Goal: Information Seeking & Learning: Understand process/instructions

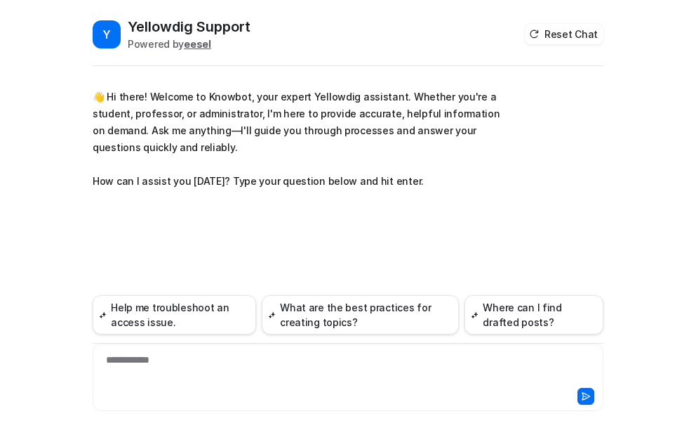
click at [171, 357] on div "**********" at bounding box center [348, 368] width 504 height 32
paste div
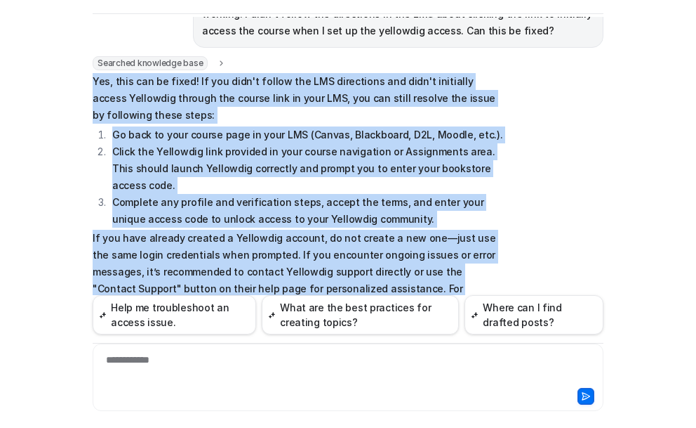
scroll to position [176, 0]
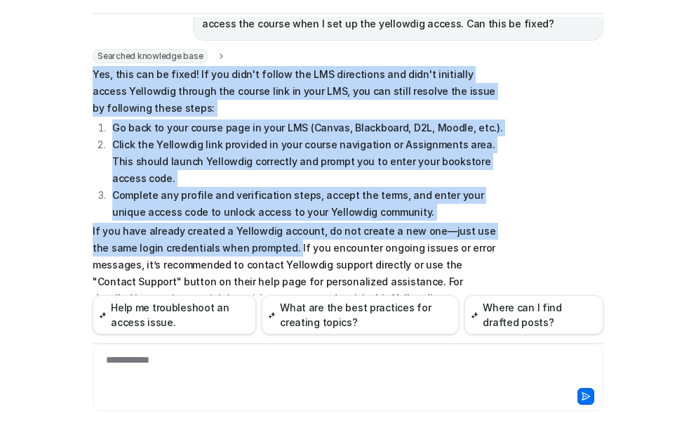
drag, startPoint x: 88, startPoint y: 107, endPoint x: 267, endPoint y: 251, distance: 229.7
click at [267, 251] on span "Yes, this can be fixed! If you didn't follow the LMS directions and didn't init…" at bounding box center [298, 213] width 411 height 294
copy span "Yes, this can be fixed! If you didn't follow the LMS directions and didn't init…"
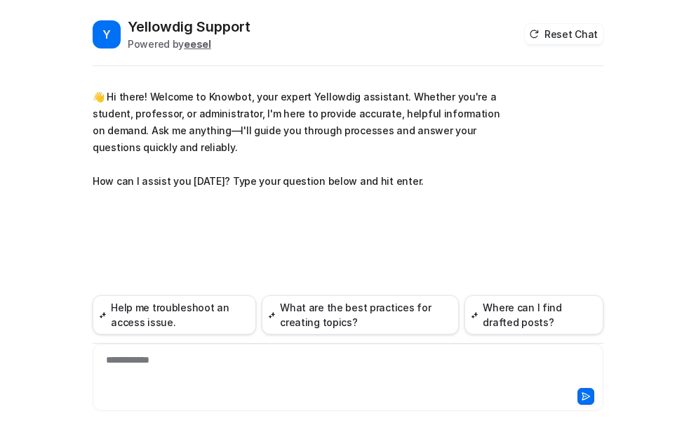
click at [199, 358] on div "**********" at bounding box center [348, 368] width 504 height 32
paste div
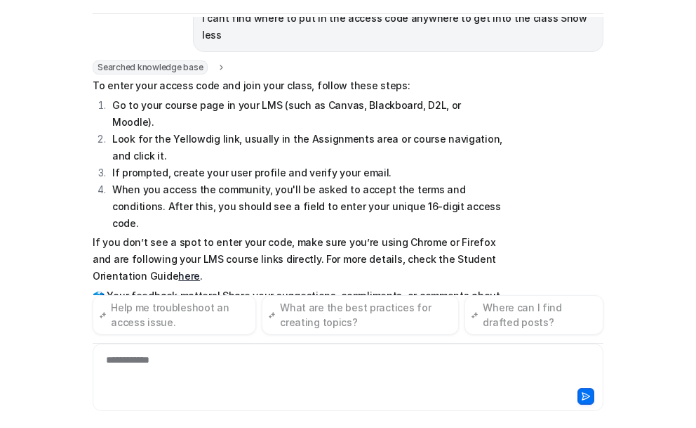
scroll to position [164, 0]
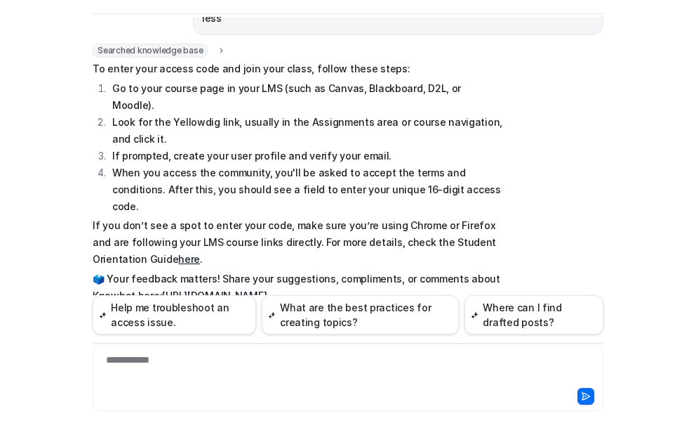
click at [178, 253] on link "here" at bounding box center [189, 259] width 22 height 12
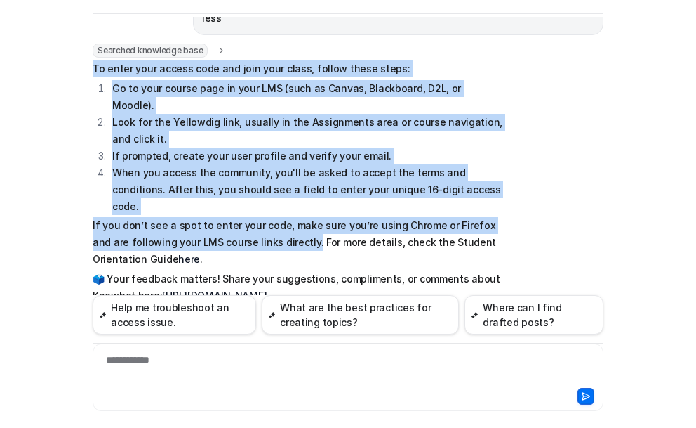
drag, startPoint x: 88, startPoint y: 48, endPoint x: 285, endPoint y: 194, distance: 245.5
click at [285, 194] on span "To enter your access code and join your class, follow these steps: Go to your c…" at bounding box center [298, 182] width 411 height 244
copy span "To enter your access code and join your class, follow these steps: Go to your c…"
drag, startPoint x: 187, startPoint y: 164, endPoint x: 157, endPoint y: 158, distance: 30.0
copy span "To enter your access code and join your class, follow these steps: Go to your c…"
